Goal: Find contact information: Find contact information

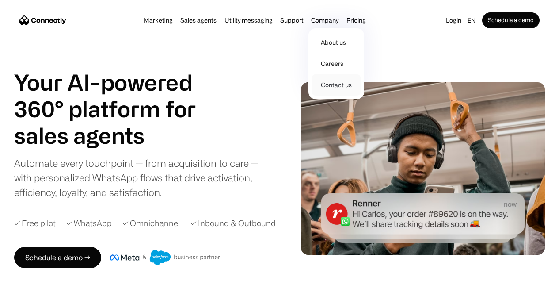
click at [337, 84] on link "Contact us" at bounding box center [336, 84] width 49 height 21
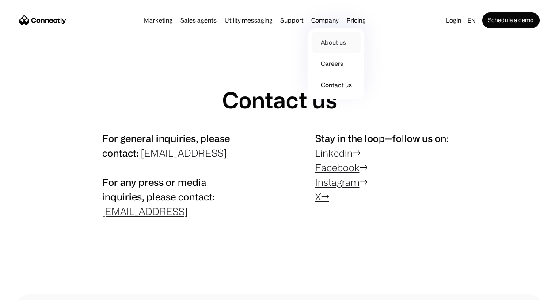
click at [339, 42] on link "About us" at bounding box center [336, 42] width 49 height 21
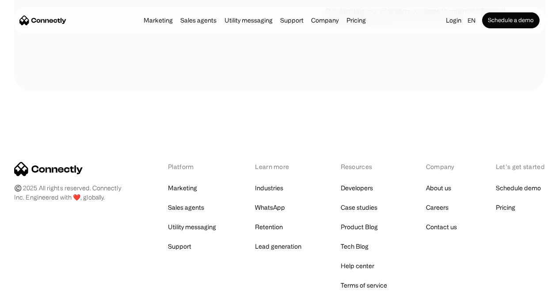
scroll to position [1342, 0]
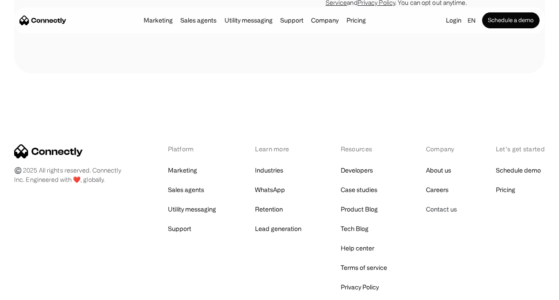
click at [430, 215] on link "Contact us" at bounding box center [441, 209] width 31 height 12
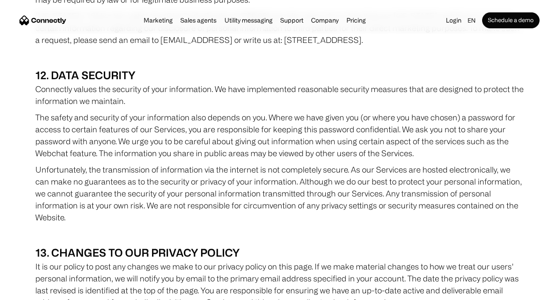
scroll to position [5174, 0]
